Goal: Transaction & Acquisition: Purchase product/service

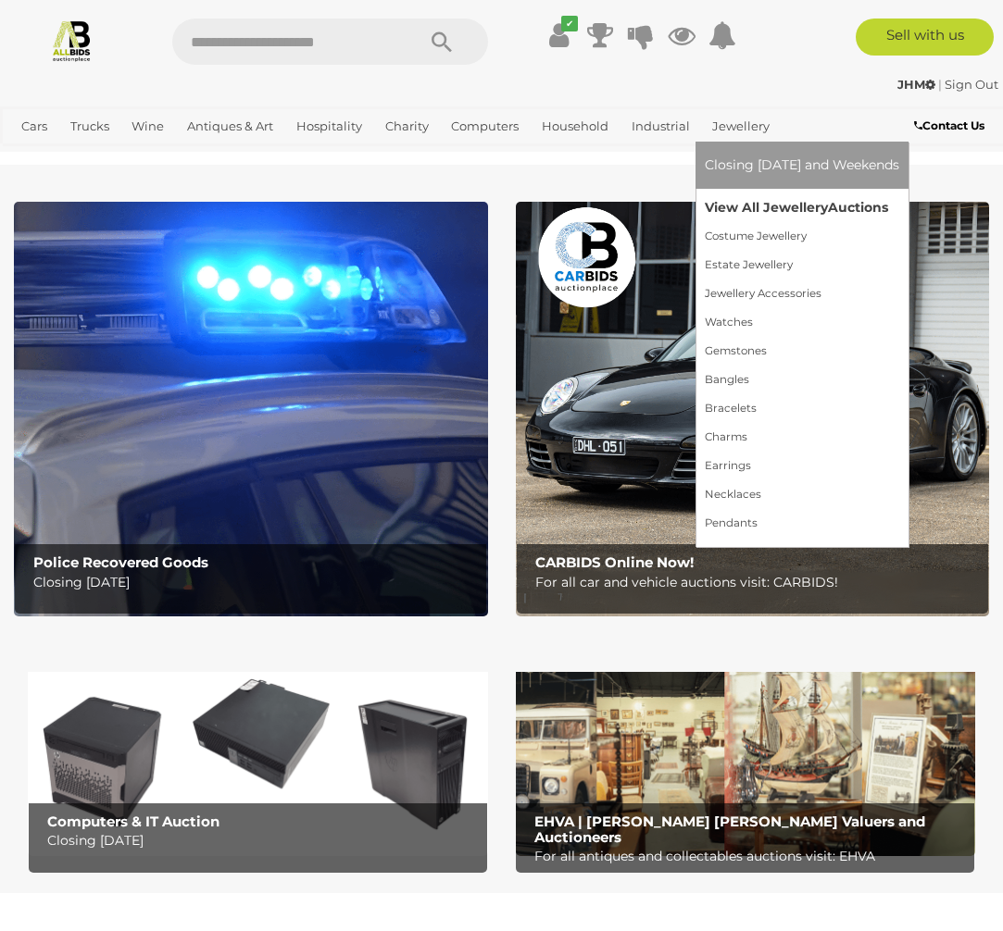
click at [760, 207] on link "View All Jewellery Auctions" at bounding box center [801, 207] width 194 height 29
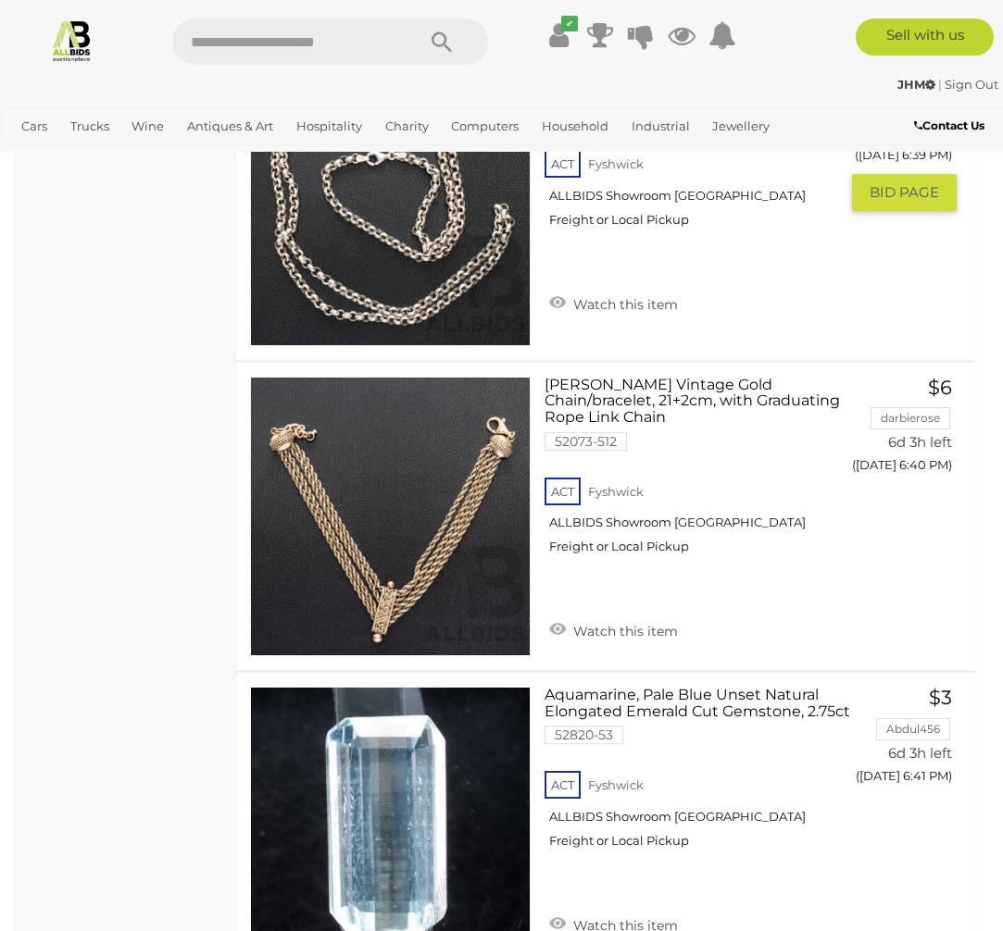
scroll to position [2806, 0]
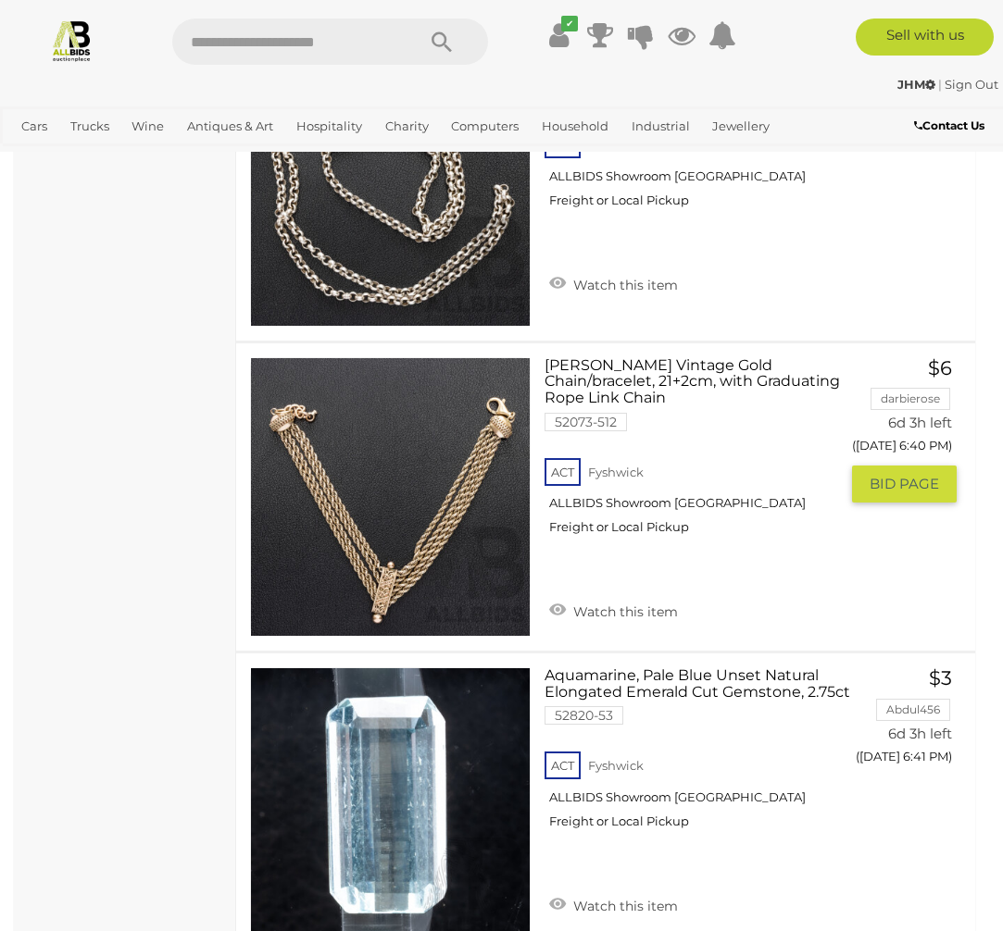
click at [352, 458] on link at bounding box center [390, 497] width 280 height 280
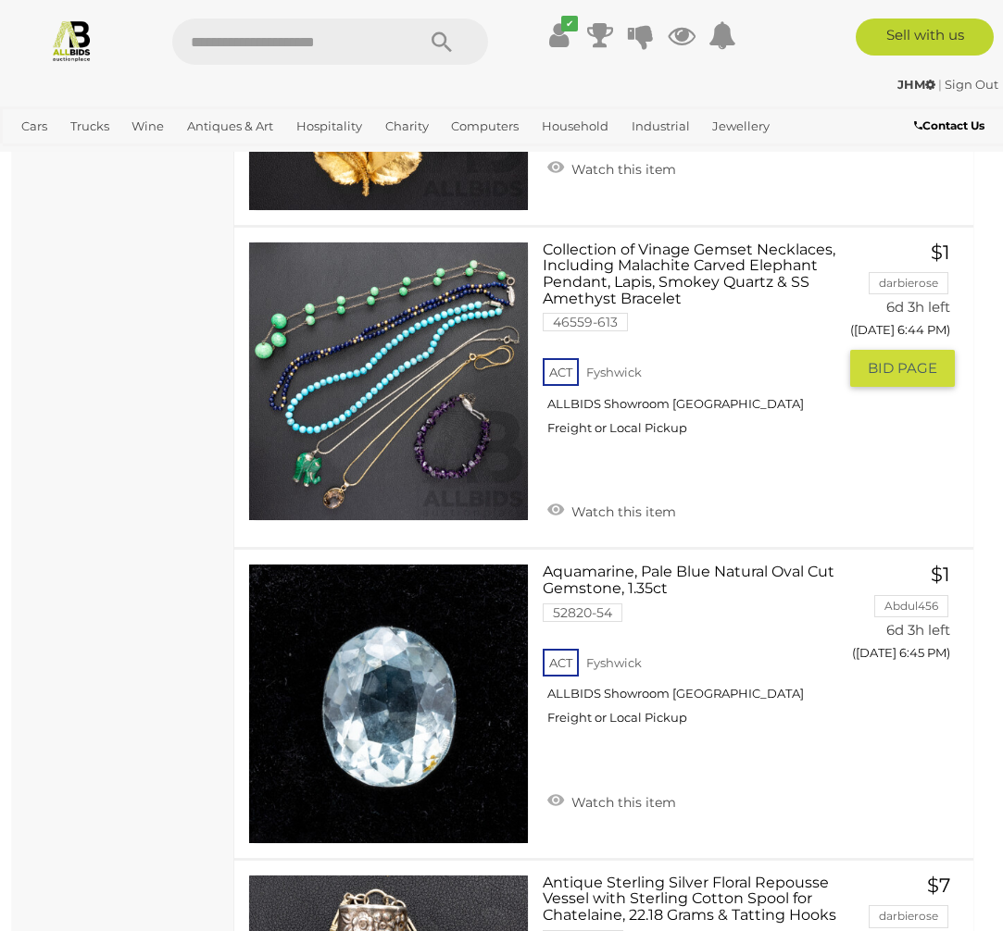
scroll to position [4136, 4]
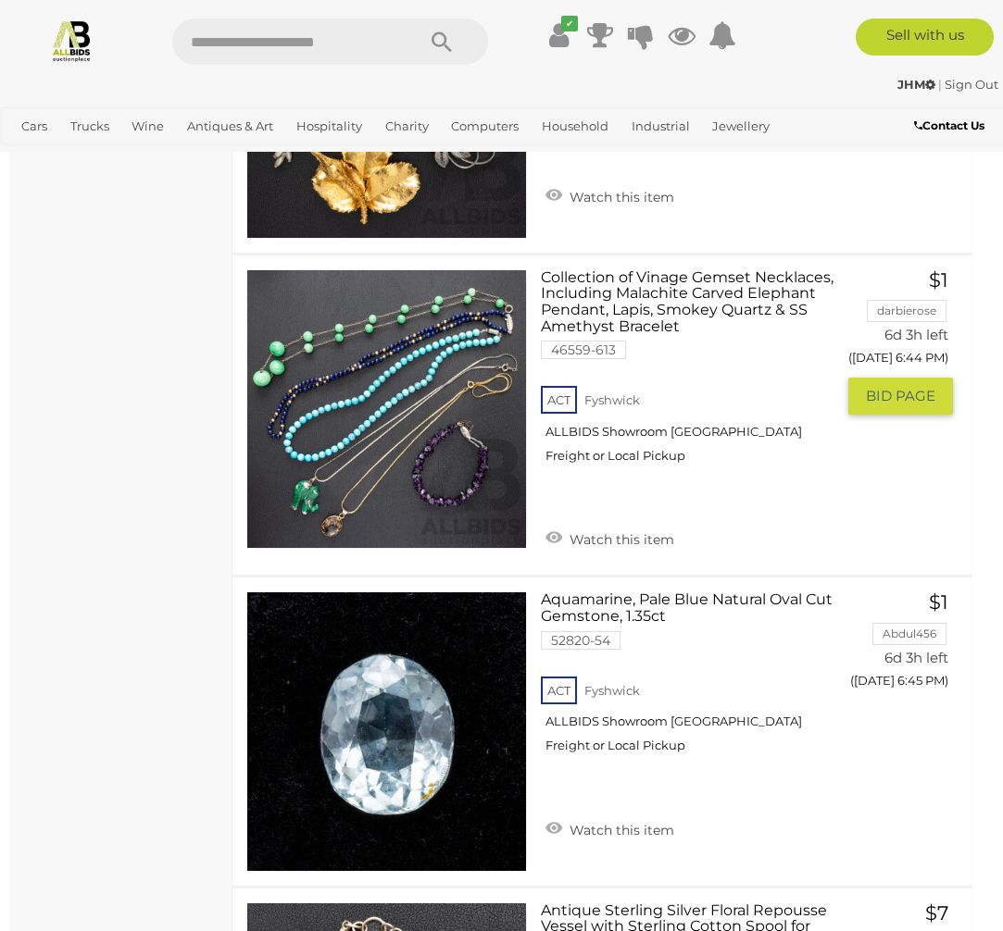
click at [408, 361] on link at bounding box center [386, 409] width 280 height 280
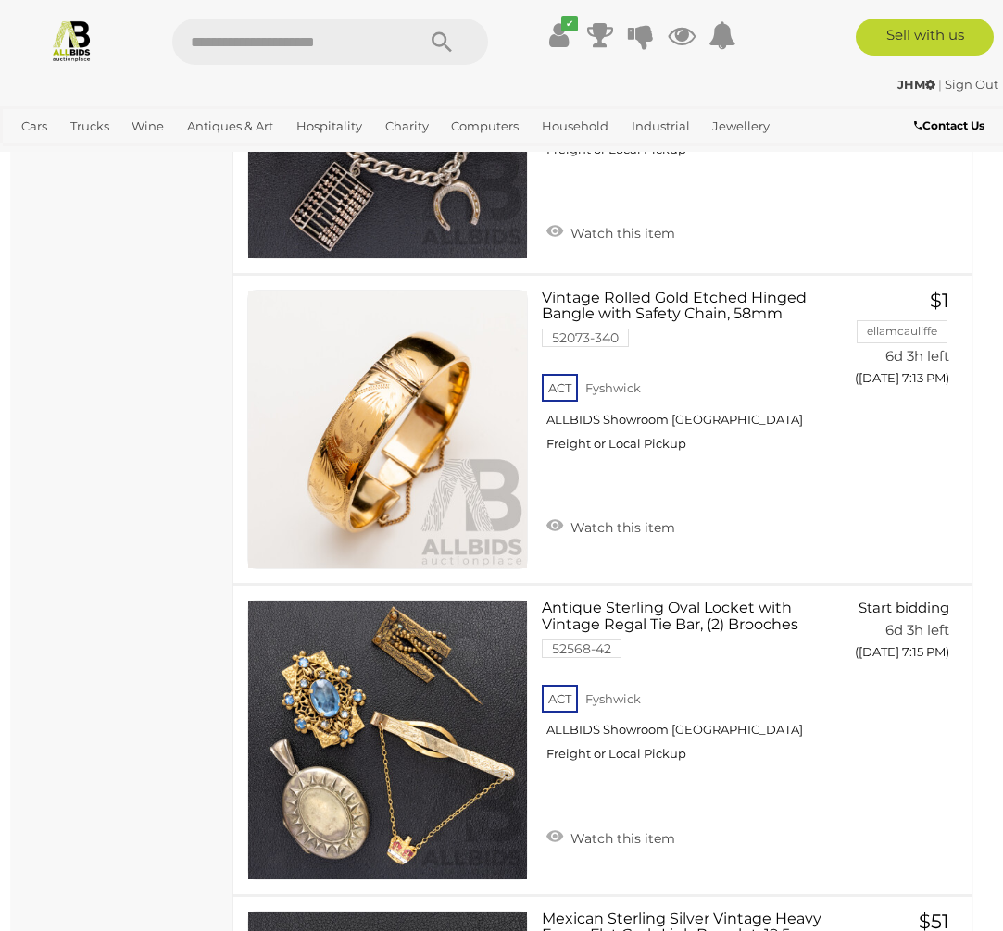
scroll to position [9123, 3]
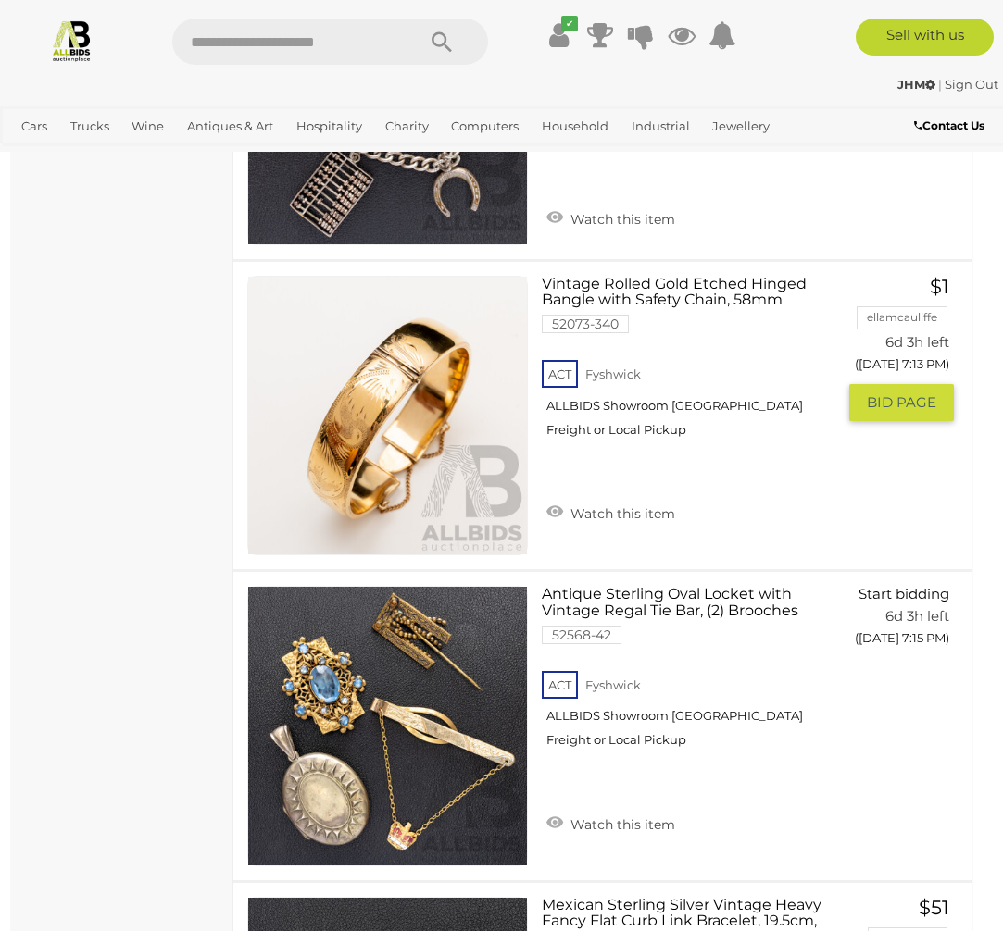
click at [394, 401] on link at bounding box center [387, 416] width 280 height 280
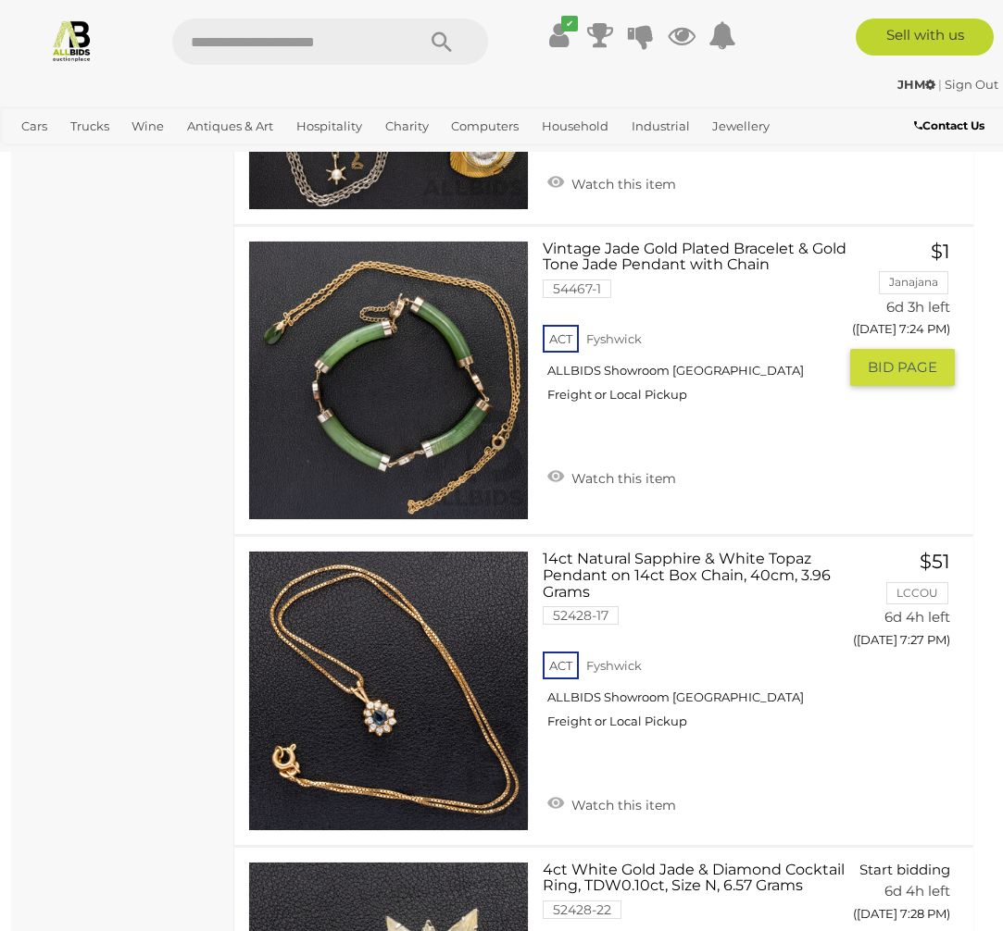
scroll to position [11056, 2]
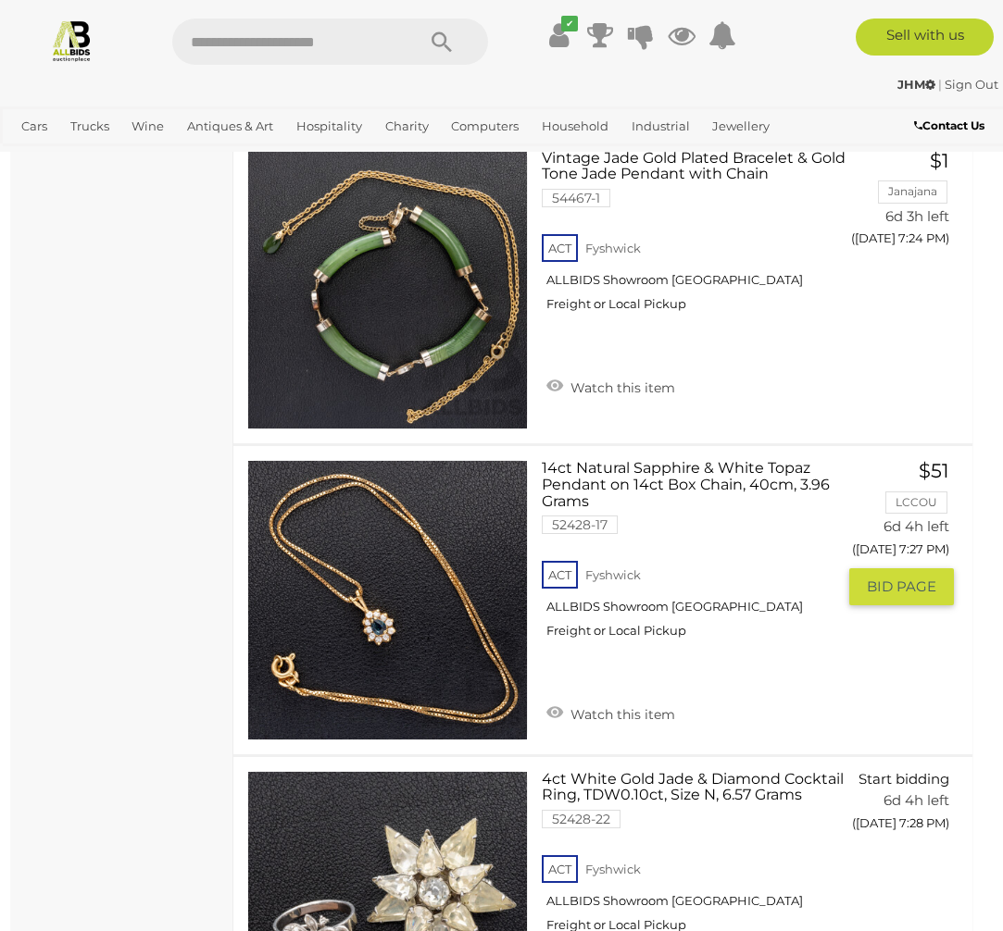
click at [453, 580] on link at bounding box center [387, 600] width 280 height 280
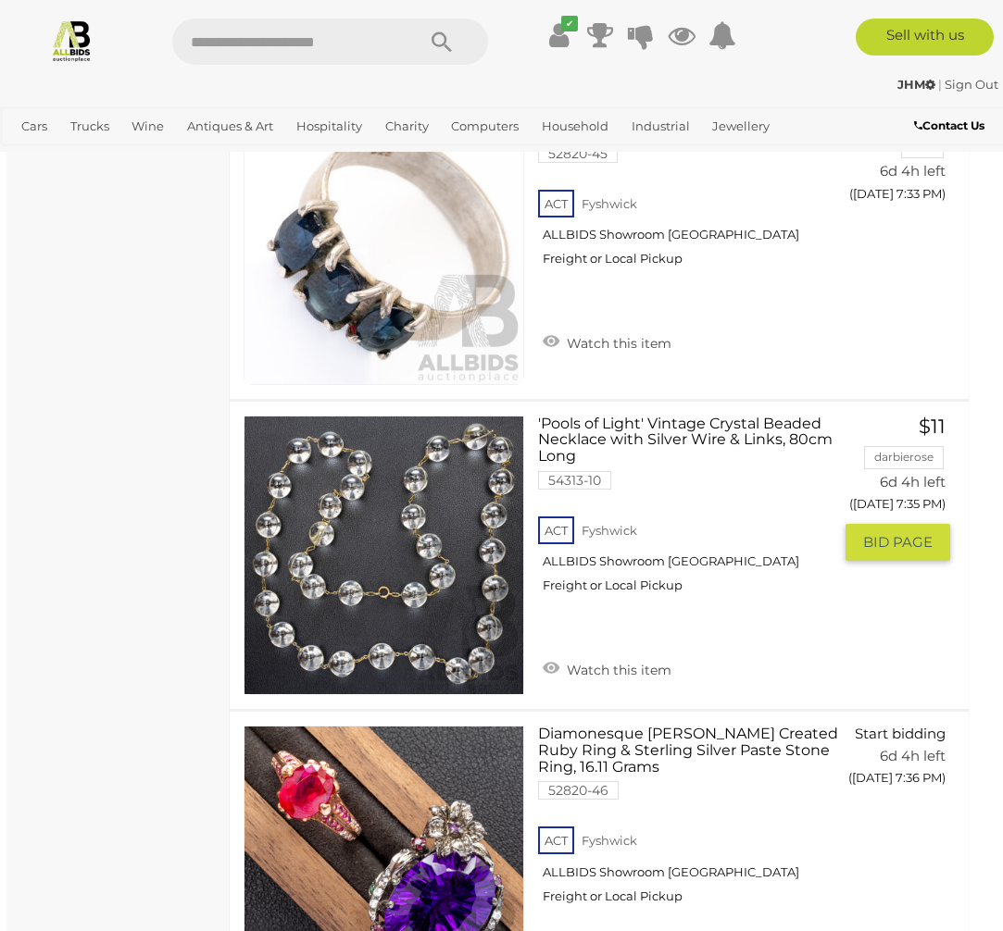
scroll to position [12712, 6]
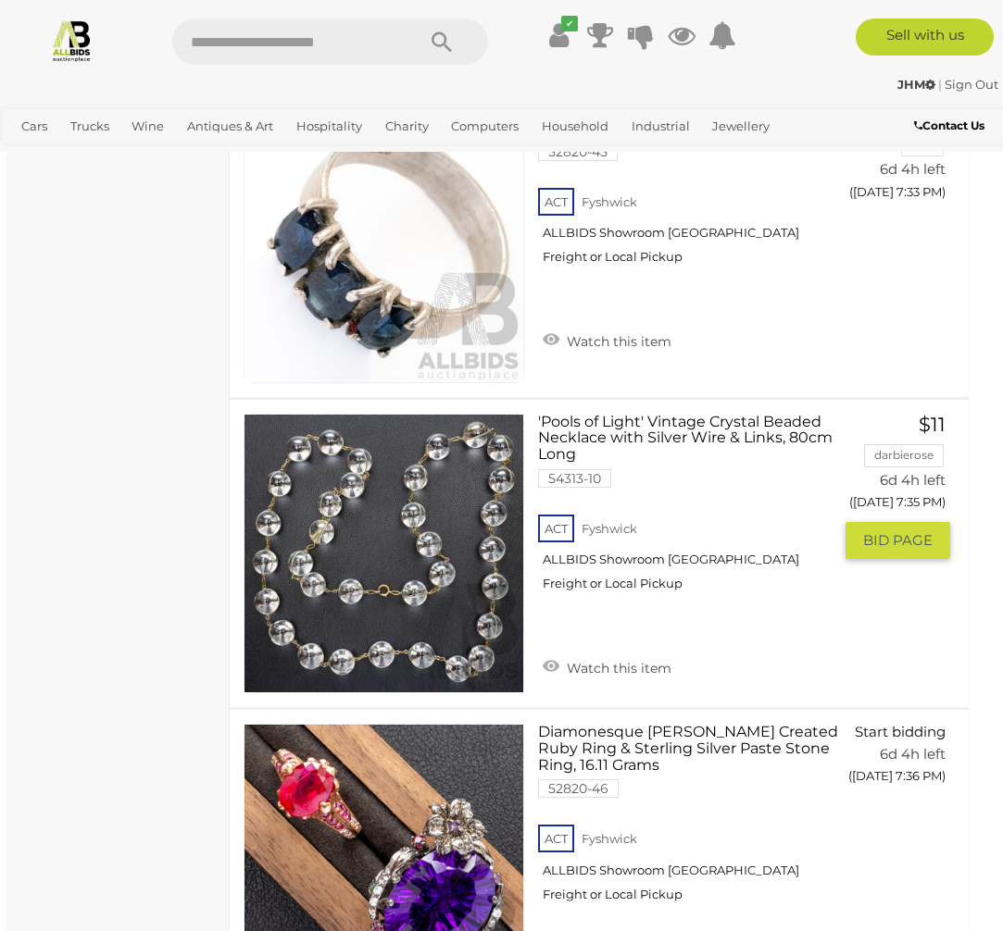
click at [412, 497] on link at bounding box center [383, 554] width 280 height 280
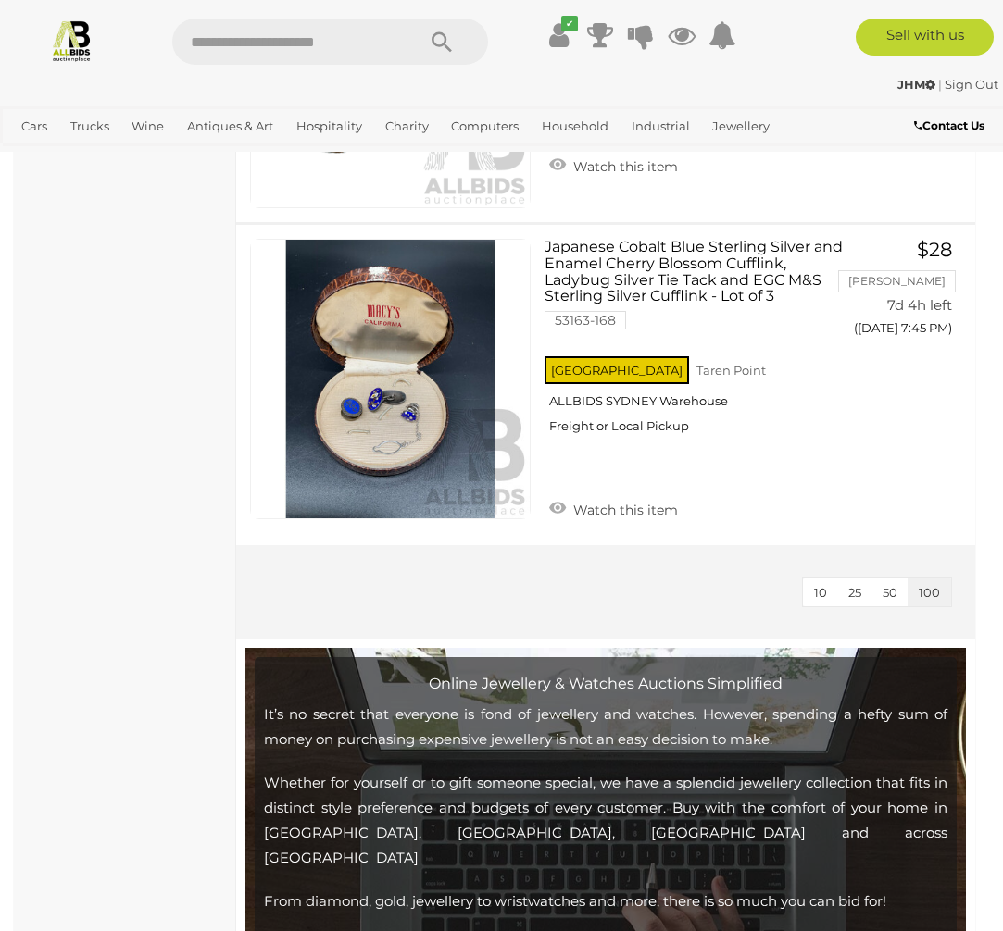
scroll to position [18182, 0]
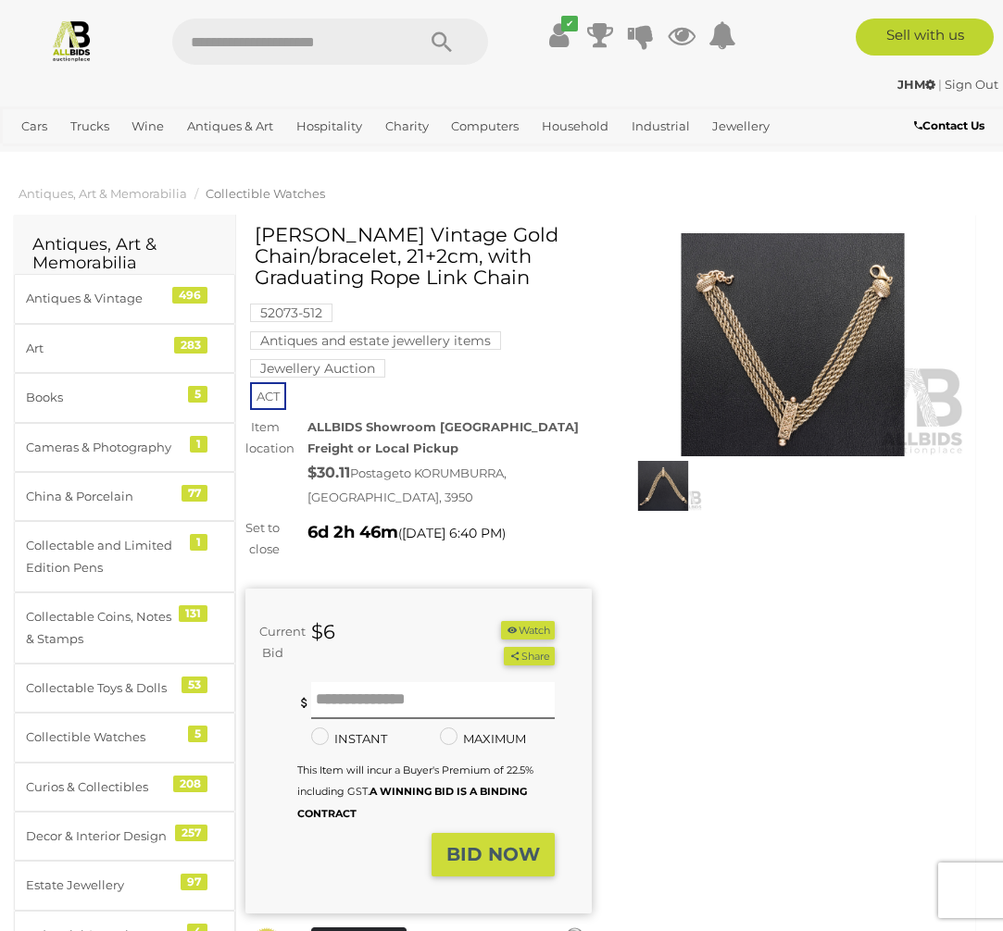
click at [773, 396] on img at bounding box center [792, 344] width 346 height 223
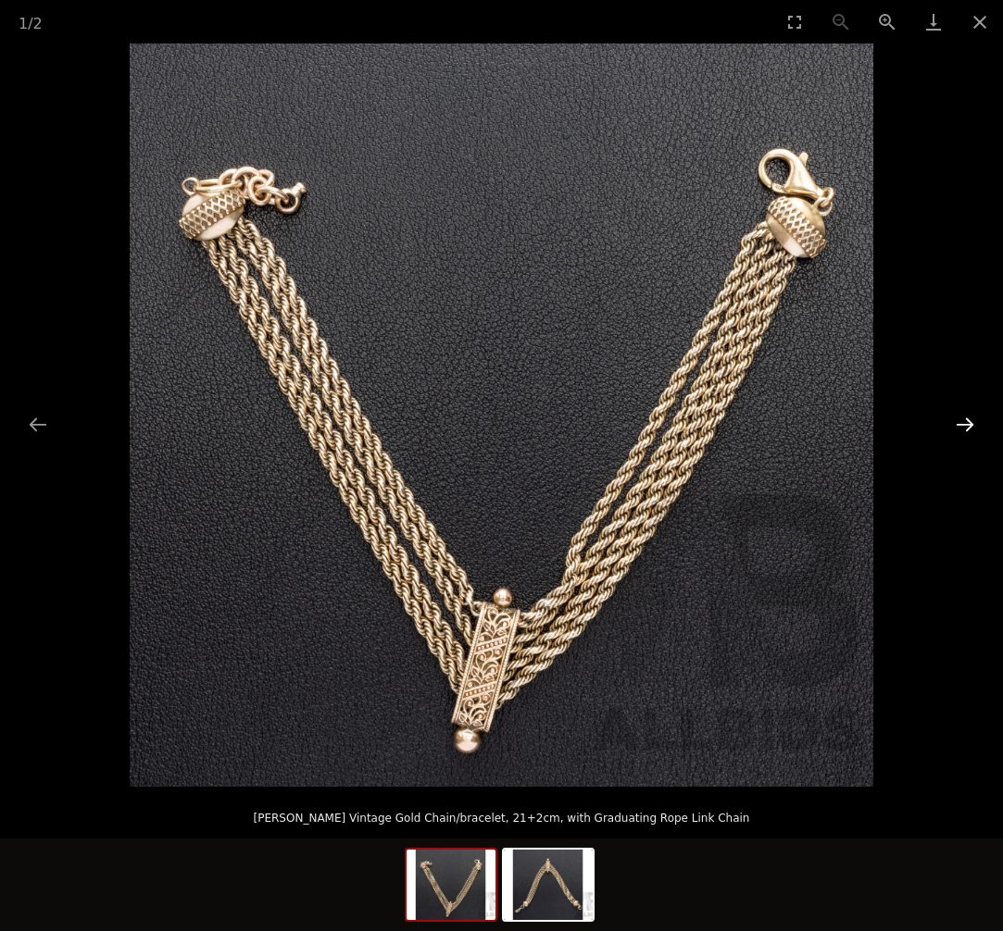
click at [969, 430] on button "Next slide" at bounding box center [964, 424] width 39 height 36
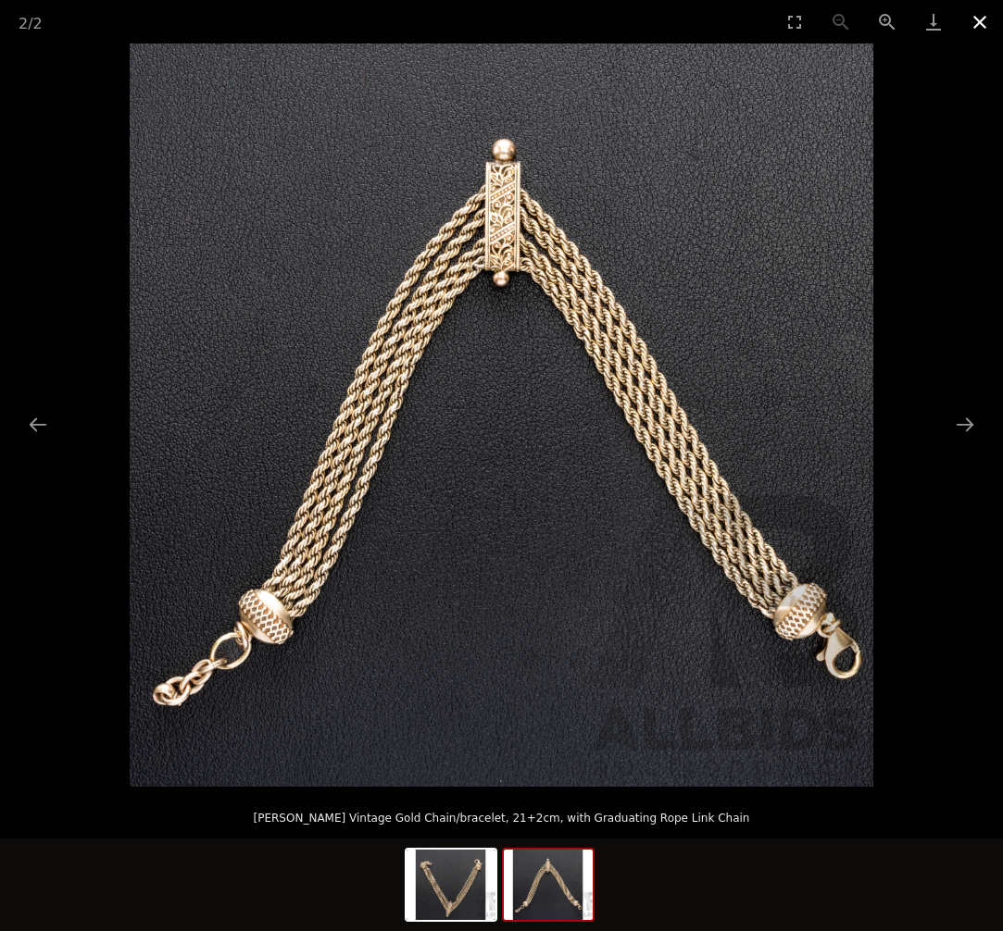
click at [977, 29] on button "Close gallery" at bounding box center [979, 22] width 46 height 44
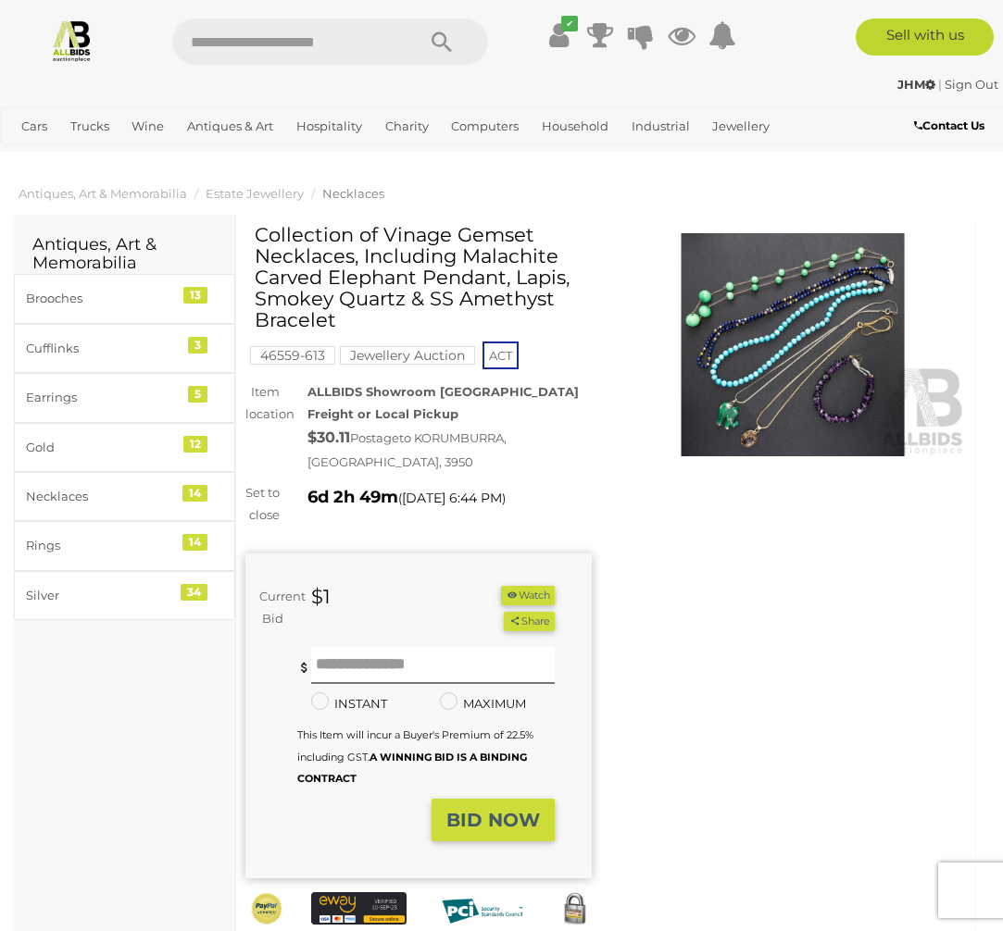
click at [758, 347] on img at bounding box center [792, 344] width 346 height 223
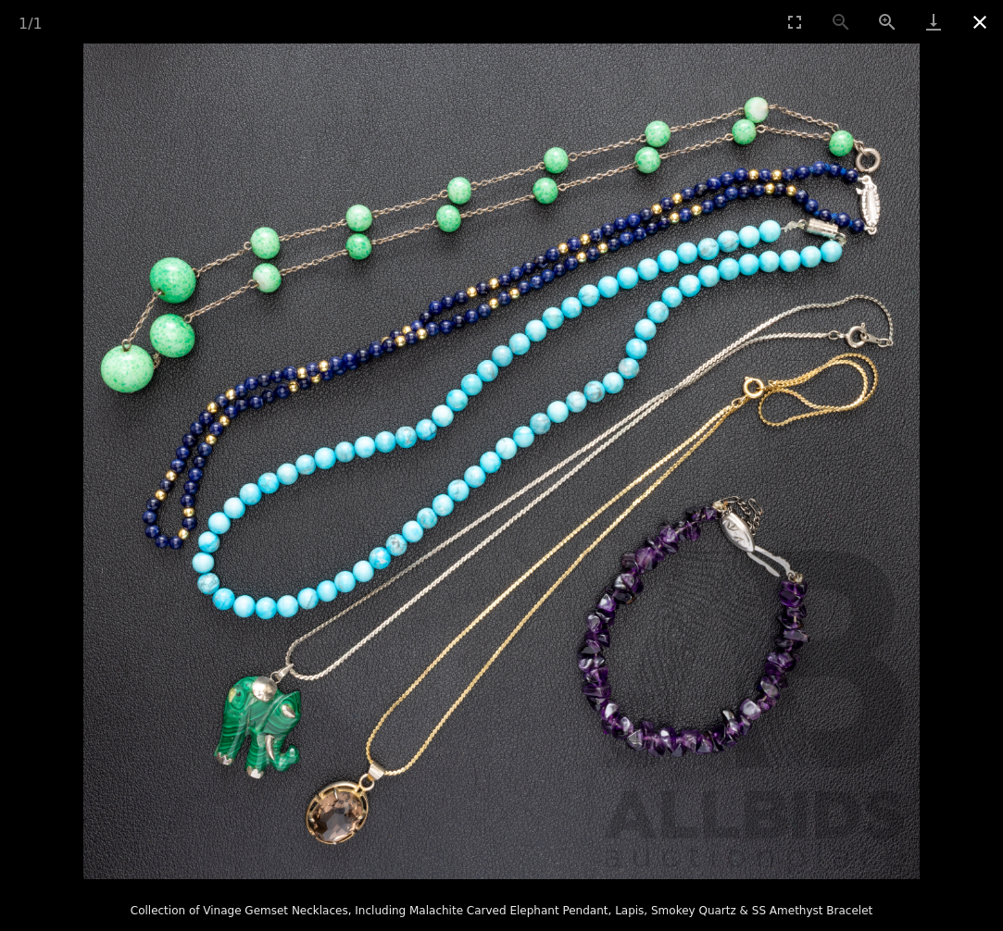
click at [976, 30] on button "Close gallery" at bounding box center [979, 22] width 46 height 44
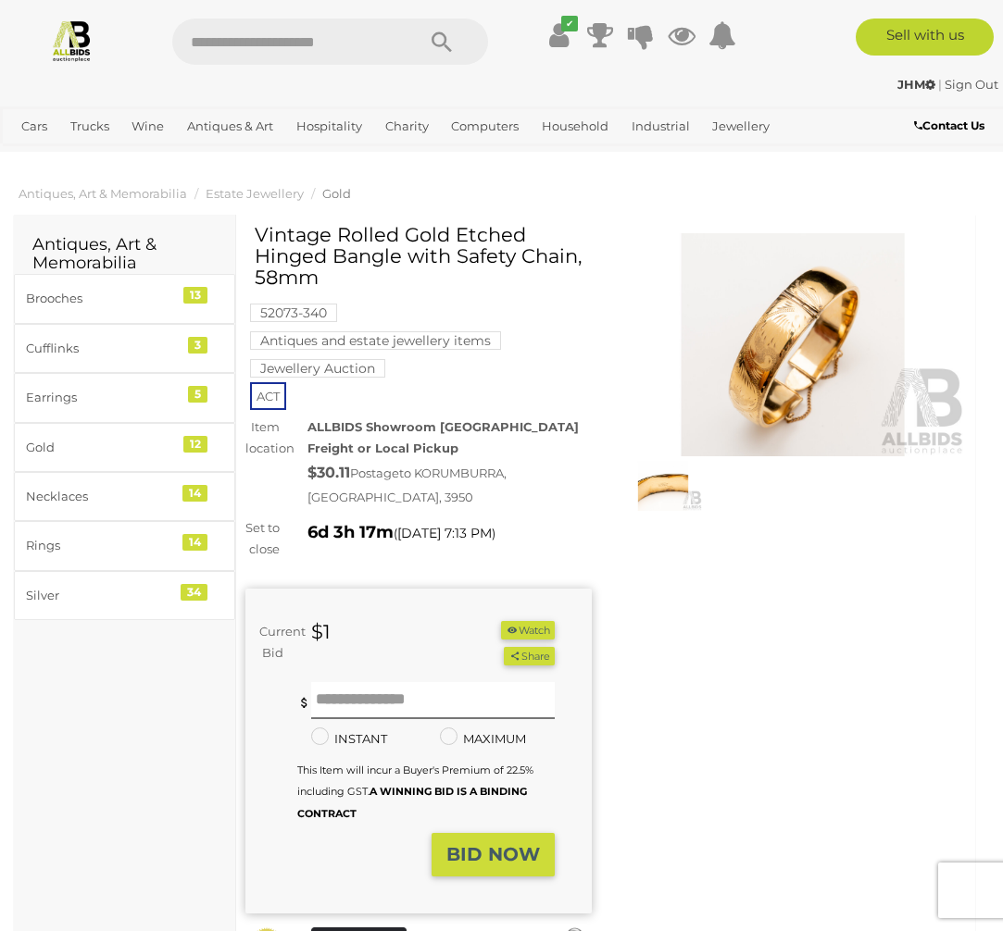
click at [793, 372] on img at bounding box center [792, 344] width 346 height 223
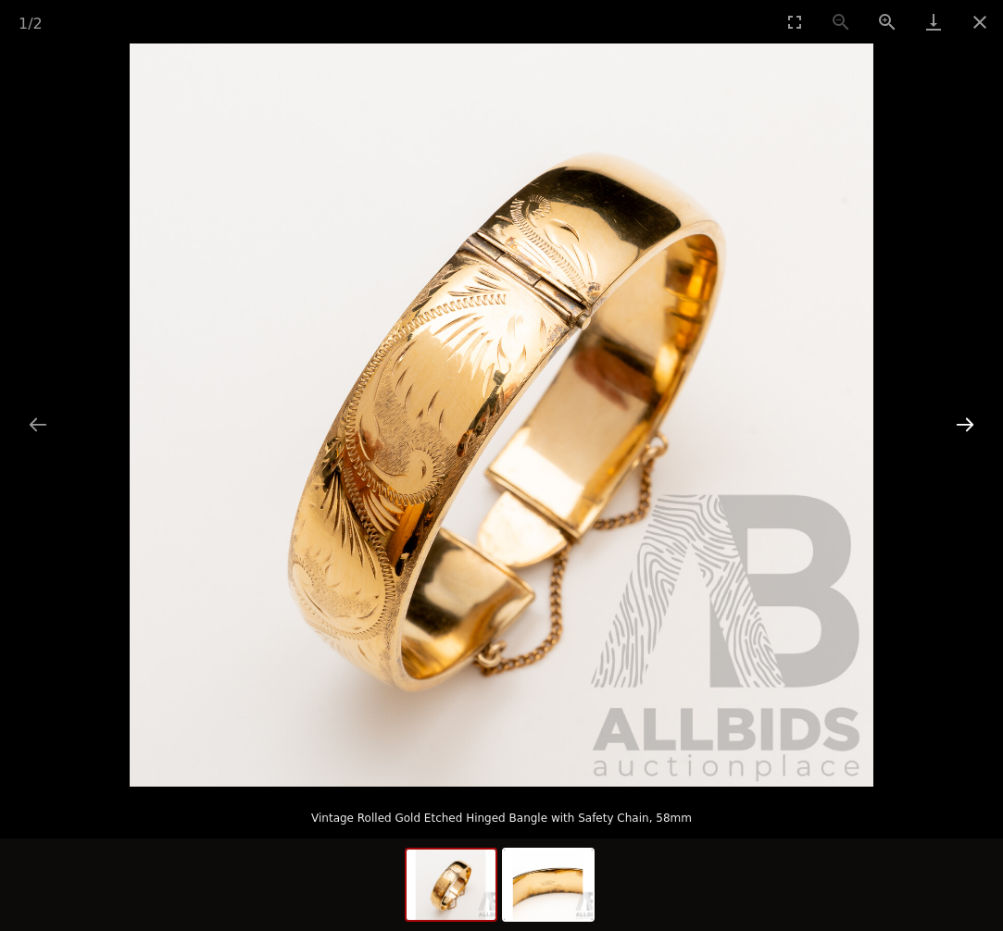
click at [965, 411] on button "Next slide" at bounding box center [964, 424] width 39 height 36
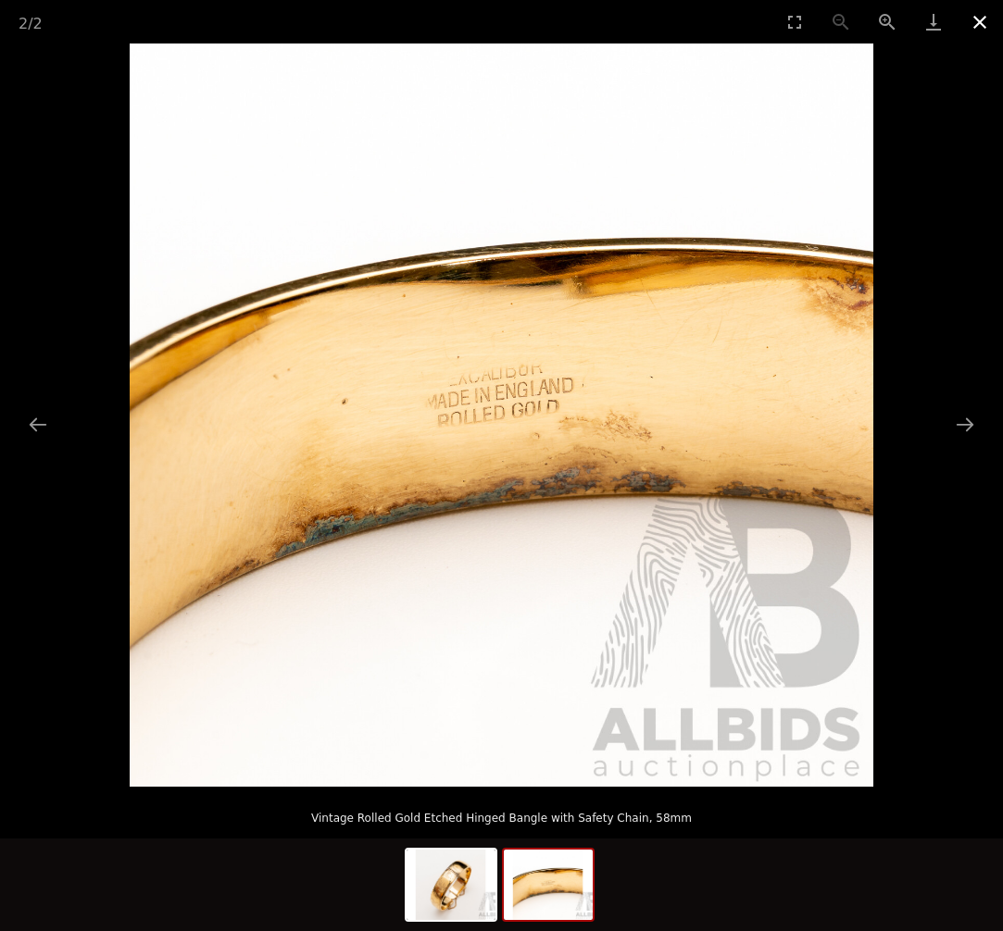
click at [983, 24] on button "Close gallery" at bounding box center [979, 22] width 46 height 44
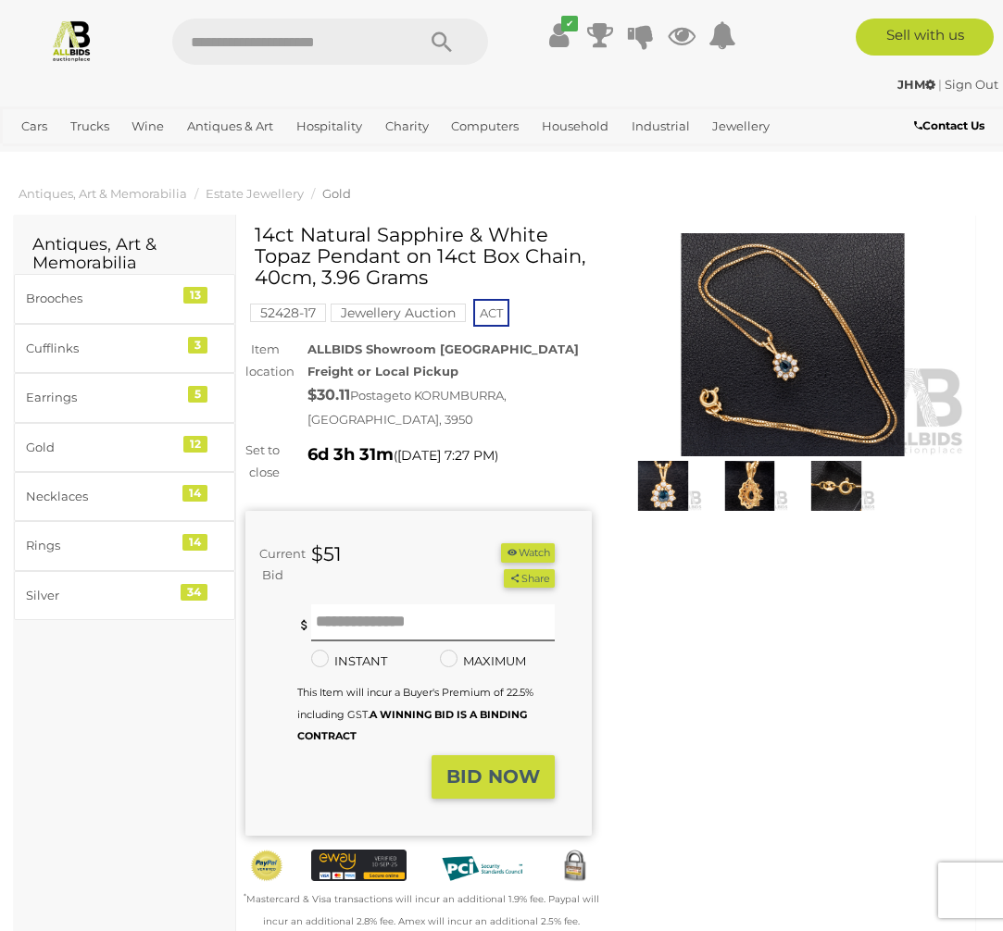
click at [797, 395] on img at bounding box center [792, 344] width 346 height 223
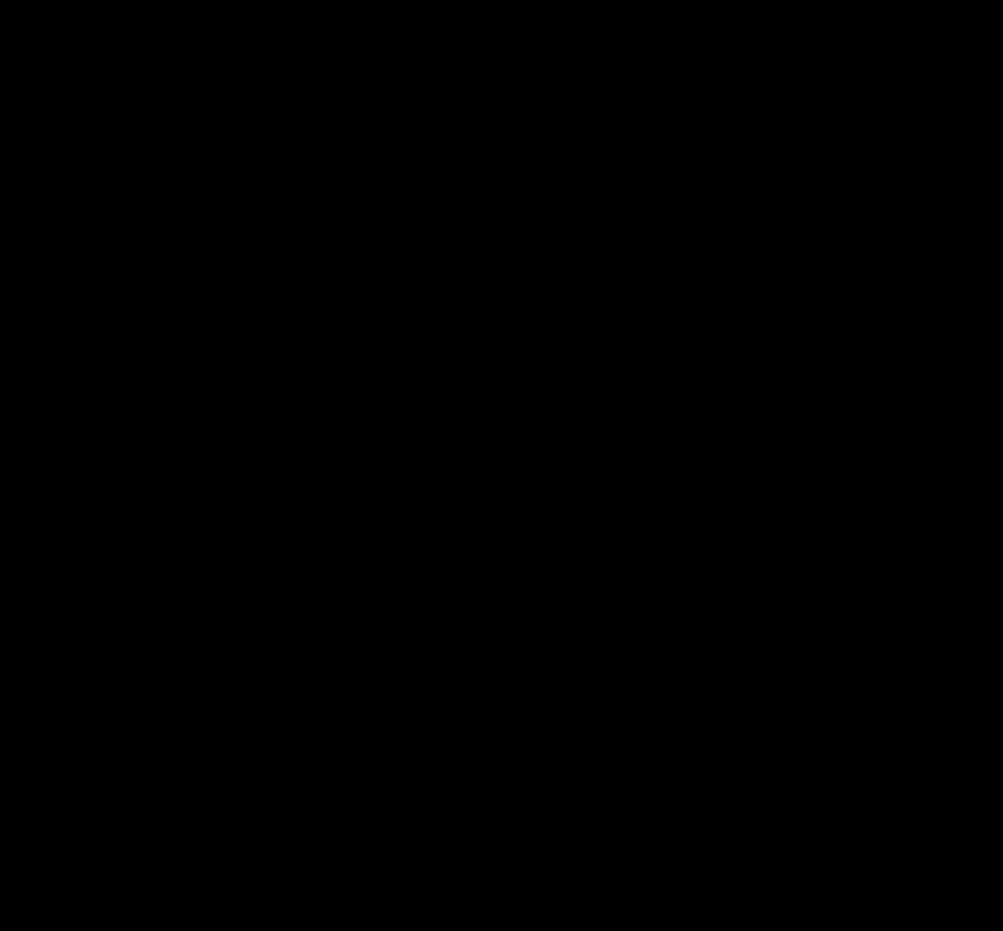
scroll to position [2, 0]
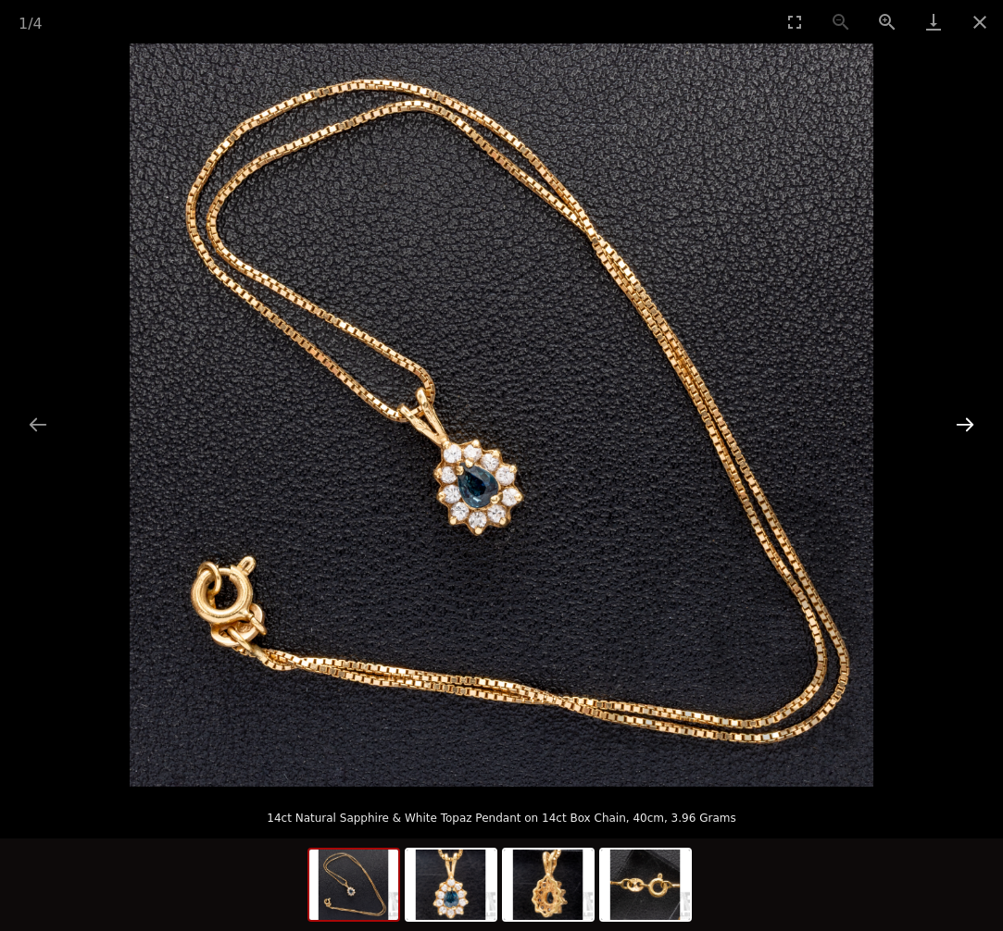
click at [973, 432] on button "Next slide" at bounding box center [964, 424] width 39 height 36
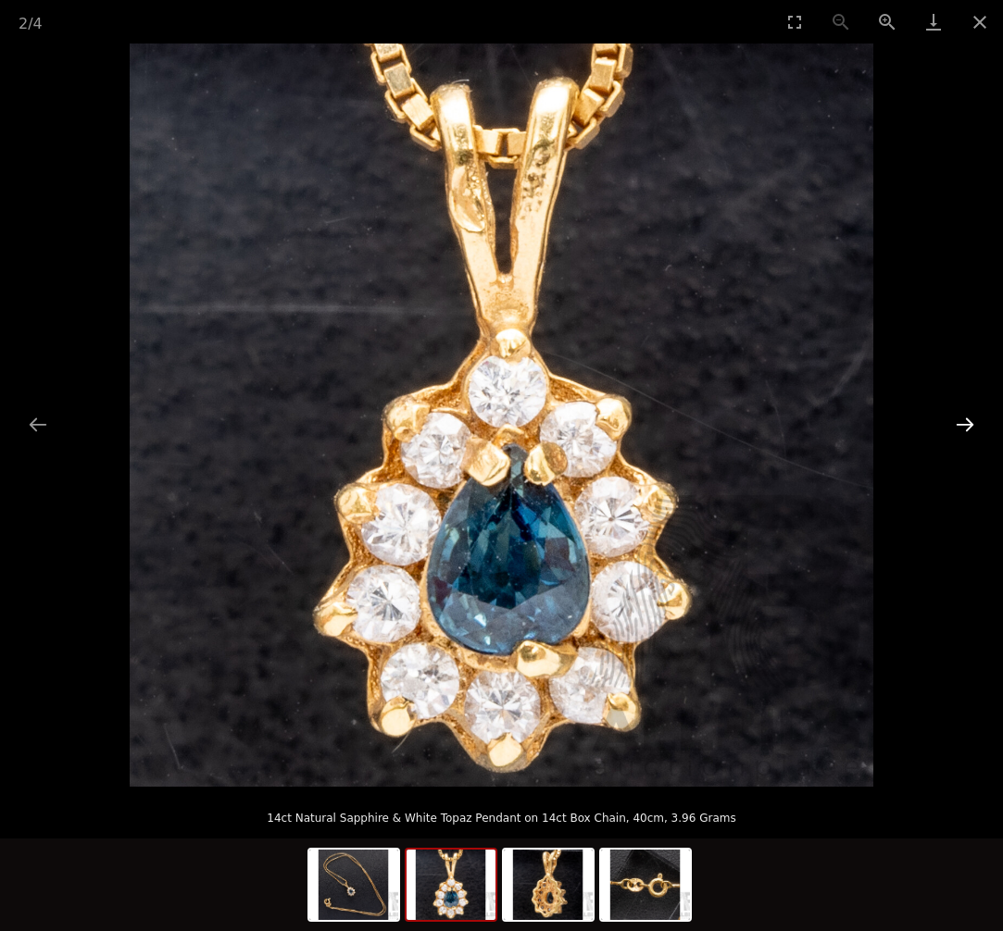
click at [973, 432] on button "Next slide" at bounding box center [964, 424] width 39 height 36
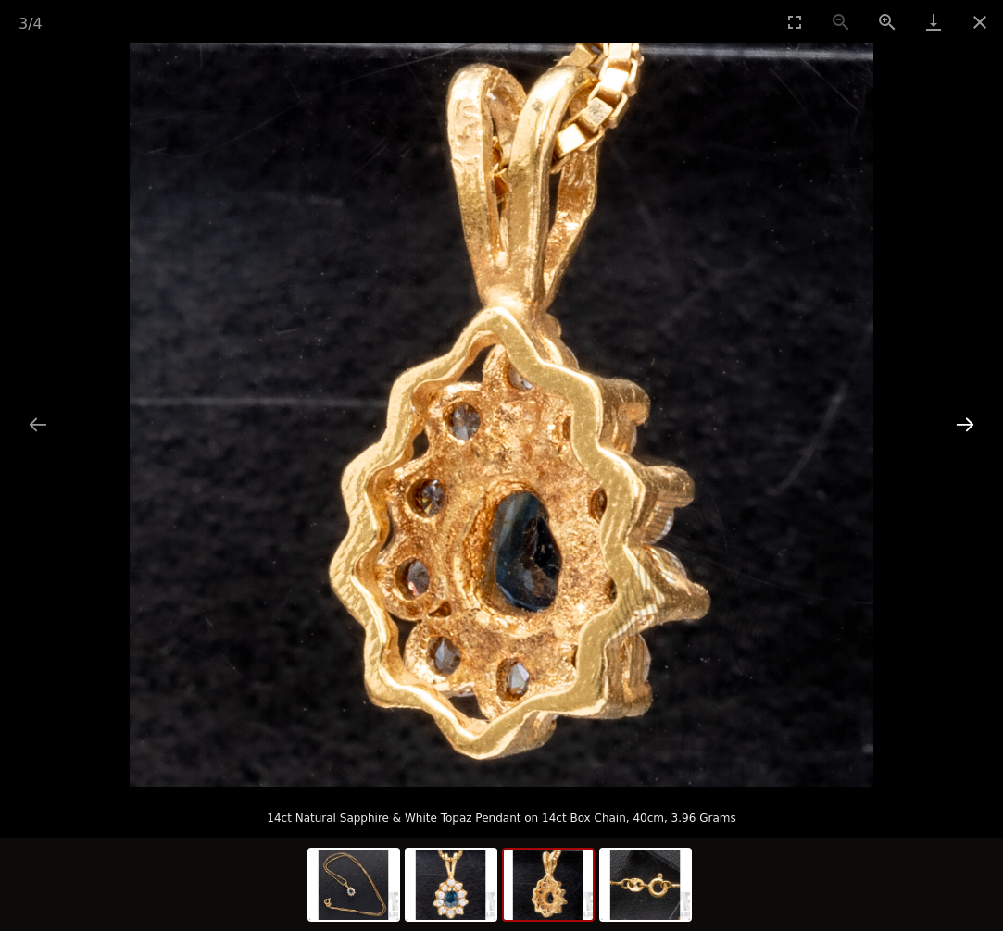
click at [973, 432] on button "Next slide" at bounding box center [964, 424] width 39 height 36
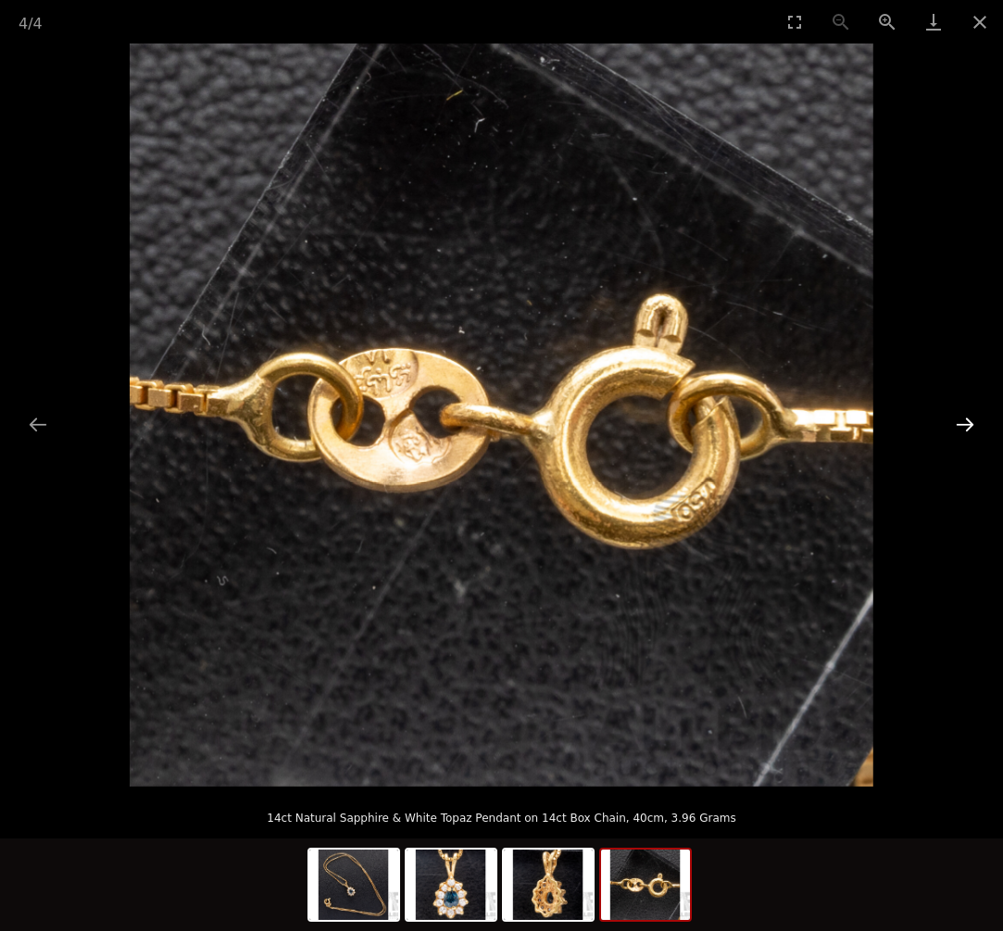
click at [973, 432] on button "Next slide" at bounding box center [964, 424] width 39 height 36
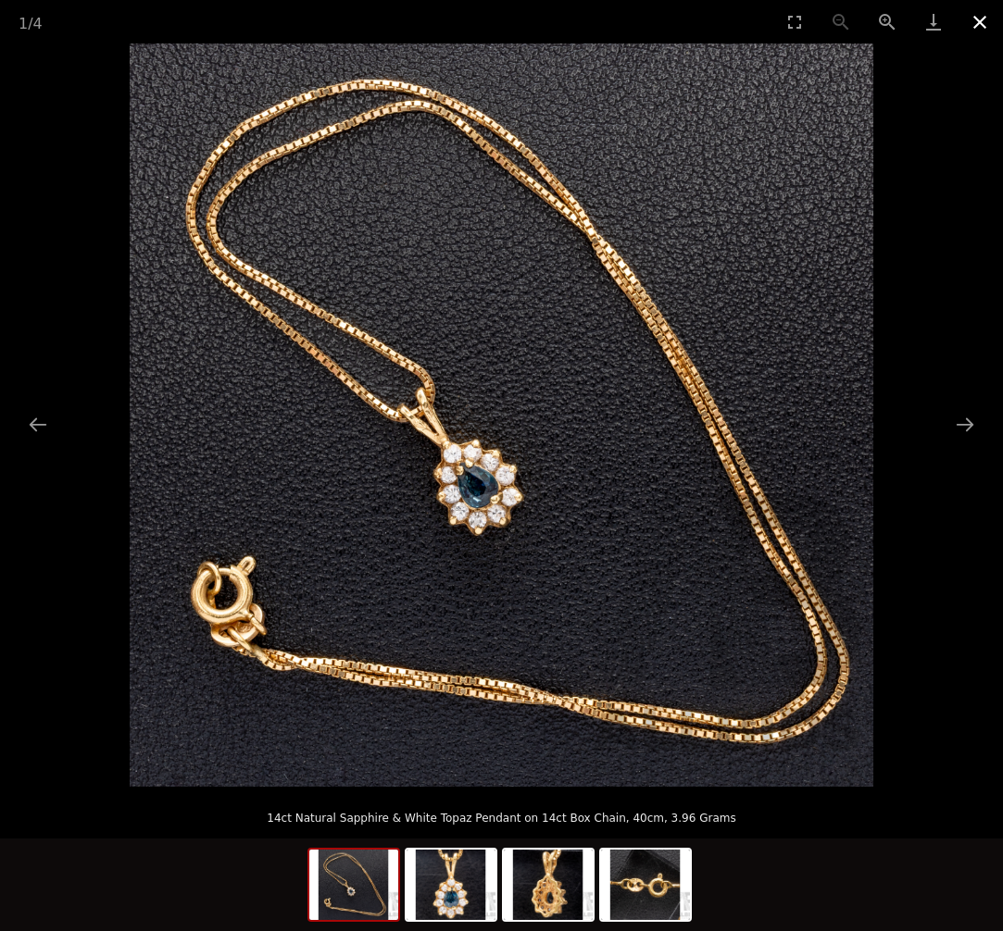
click at [990, 23] on button "Close gallery" at bounding box center [979, 22] width 46 height 44
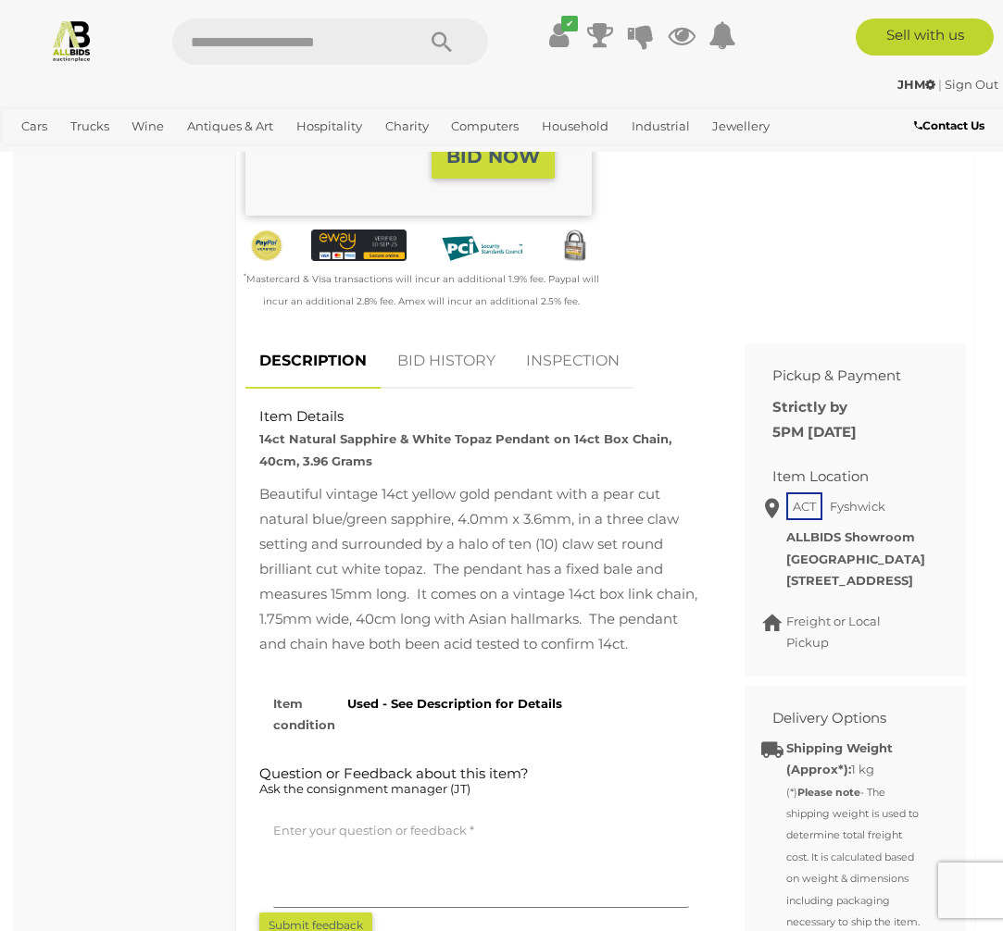
scroll to position [624, 0]
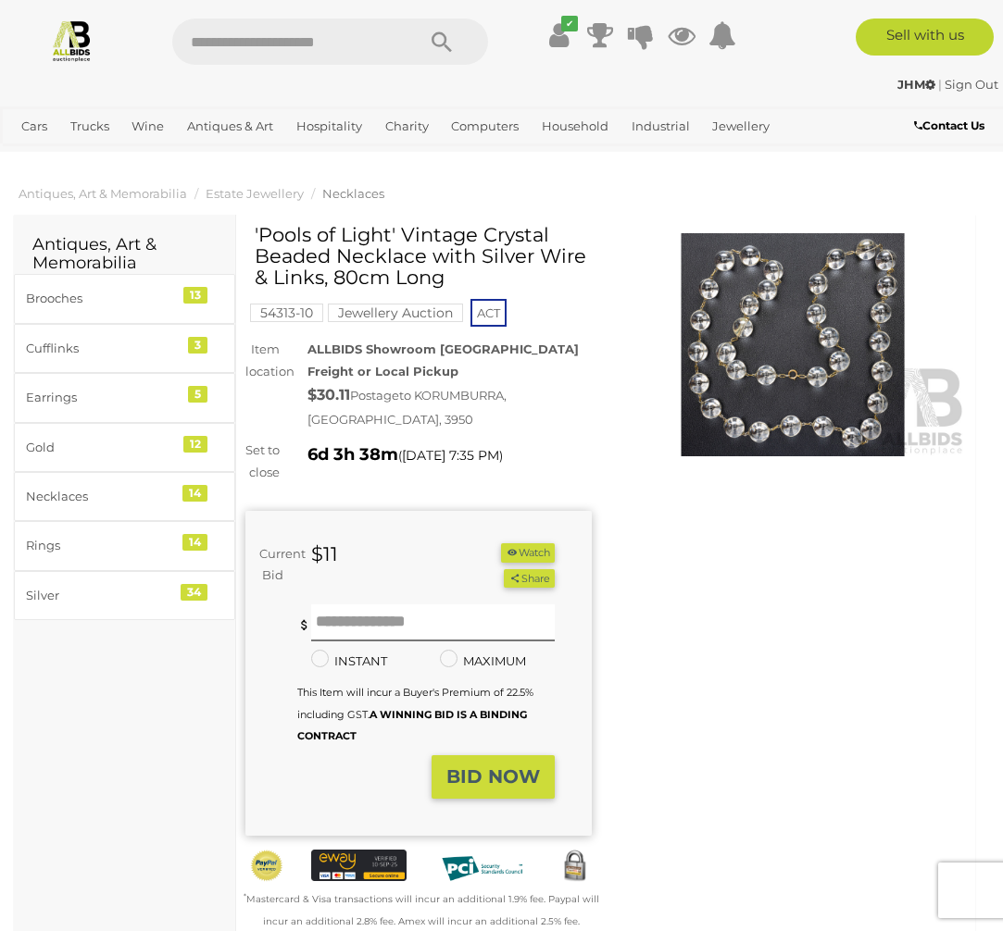
click at [782, 347] on img at bounding box center [792, 344] width 346 height 223
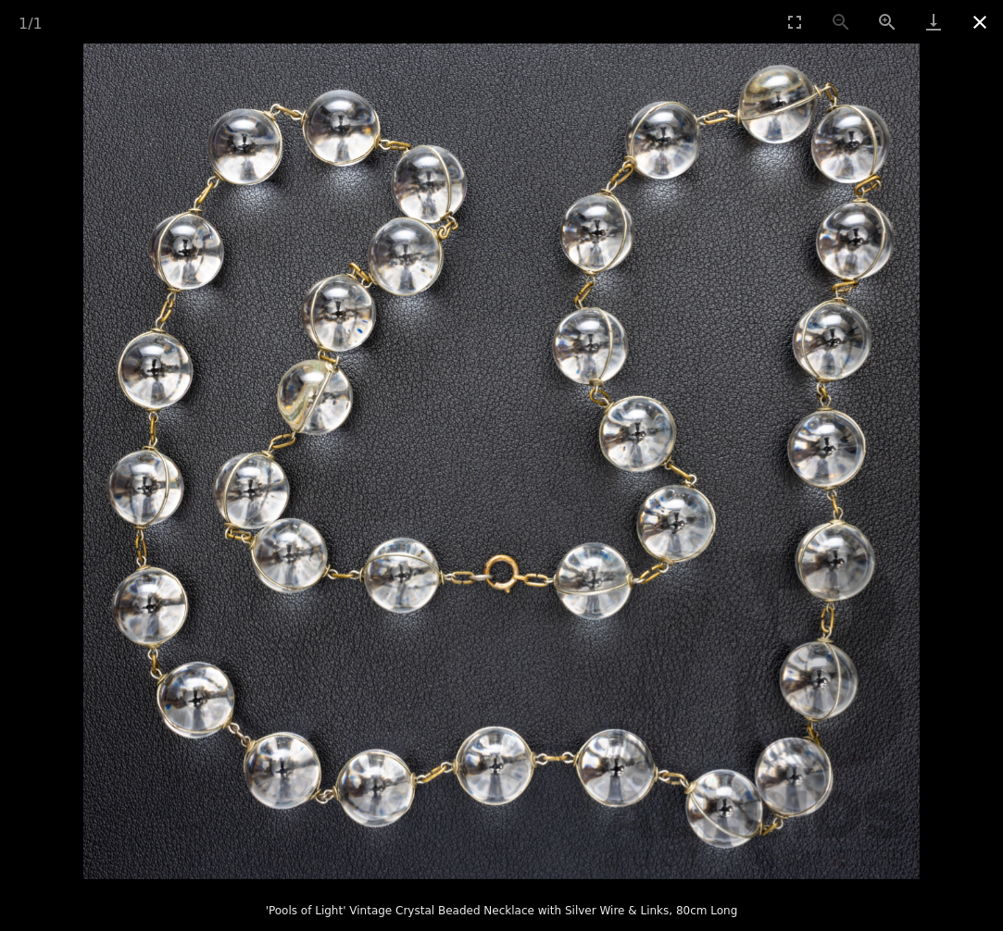
click at [987, 23] on button "Close gallery" at bounding box center [979, 22] width 46 height 44
